Goal: Task Accomplishment & Management: Manage account settings

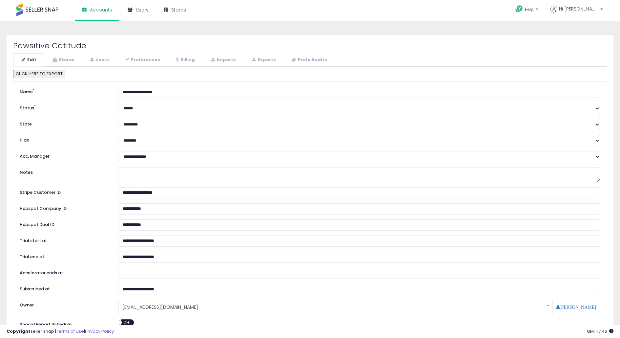
click at [159, 44] on h2 "Pawsitive Catitude" at bounding box center [310, 45] width 594 height 9
click at [182, 61] on link "Billing" at bounding box center [185, 59] width 34 height 13
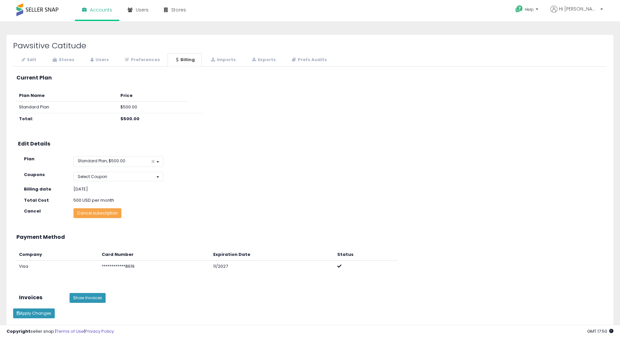
click at [103, 211] on button "Cancel subscription" at bounding box center [98, 213] width 48 height 10
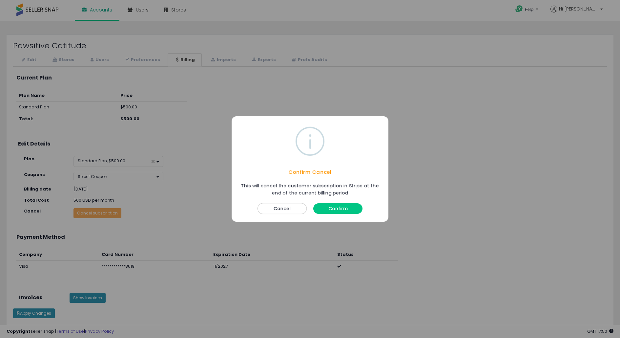
click at [337, 209] on button "Confirm" at bounding box center [337, 208] width 49 height 11
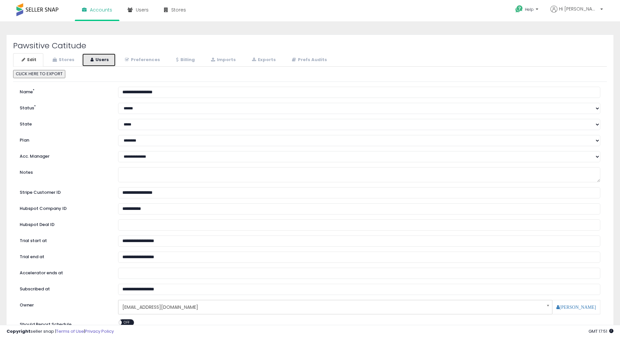
click at [95, 60] on link "Users" at bounding box center [99, 59] width 34 height 13
